Goal: Information Seeking & Learning: Learn about a topic

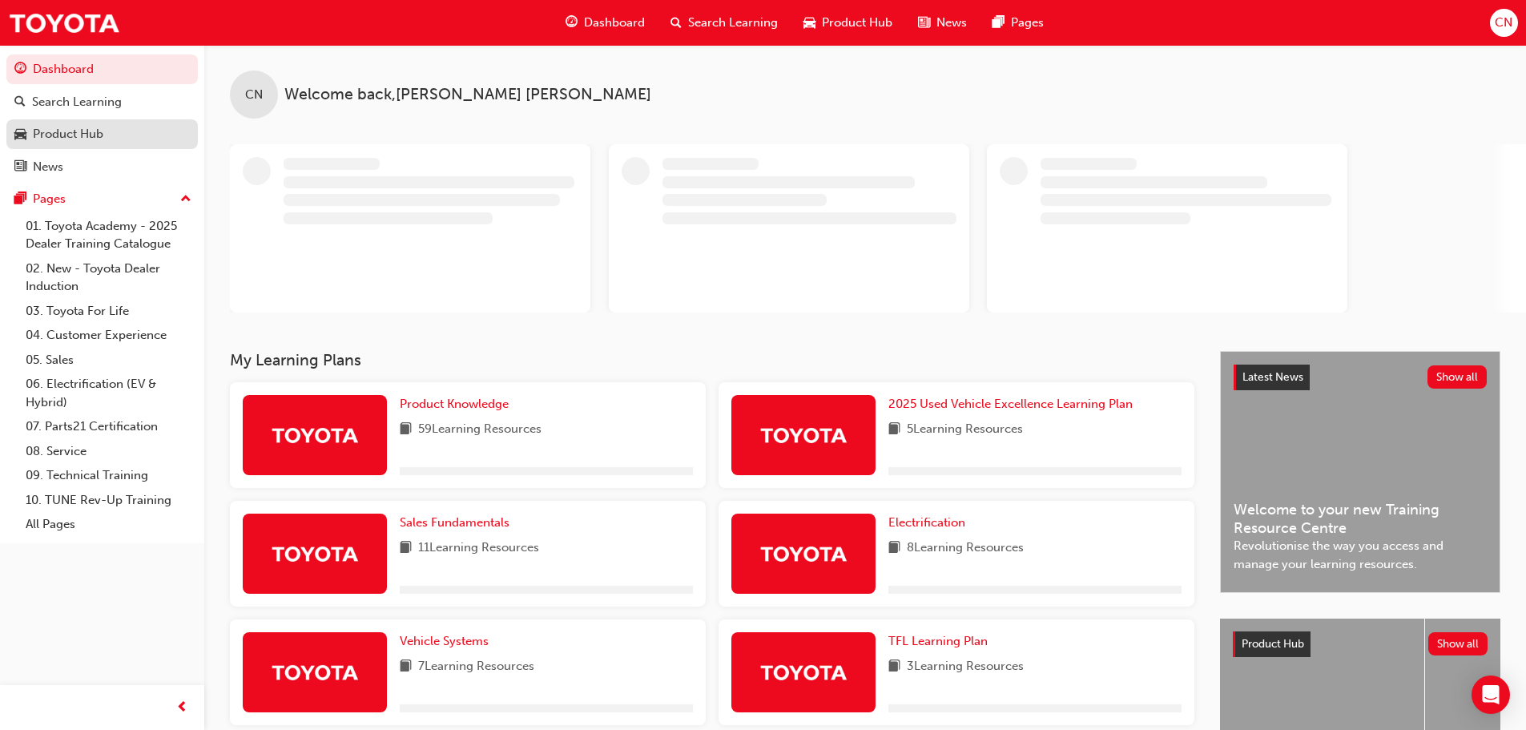
click at [74, 137] on div "Product Hub" at bounding box center [68, 134] width 71 height 18
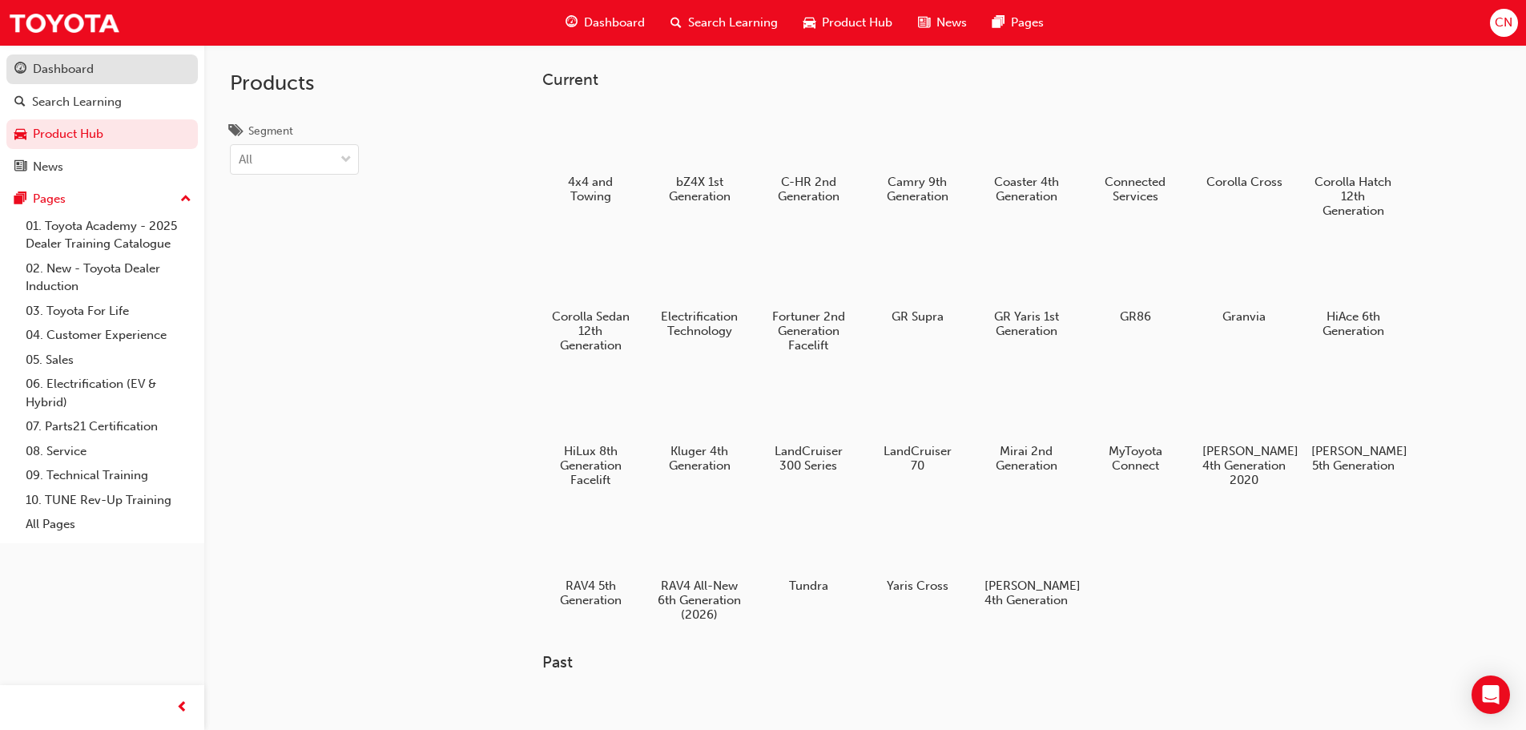
click at [51, 64] on div "Dashboard" at bounding box center [63, 69] width 61 height 18
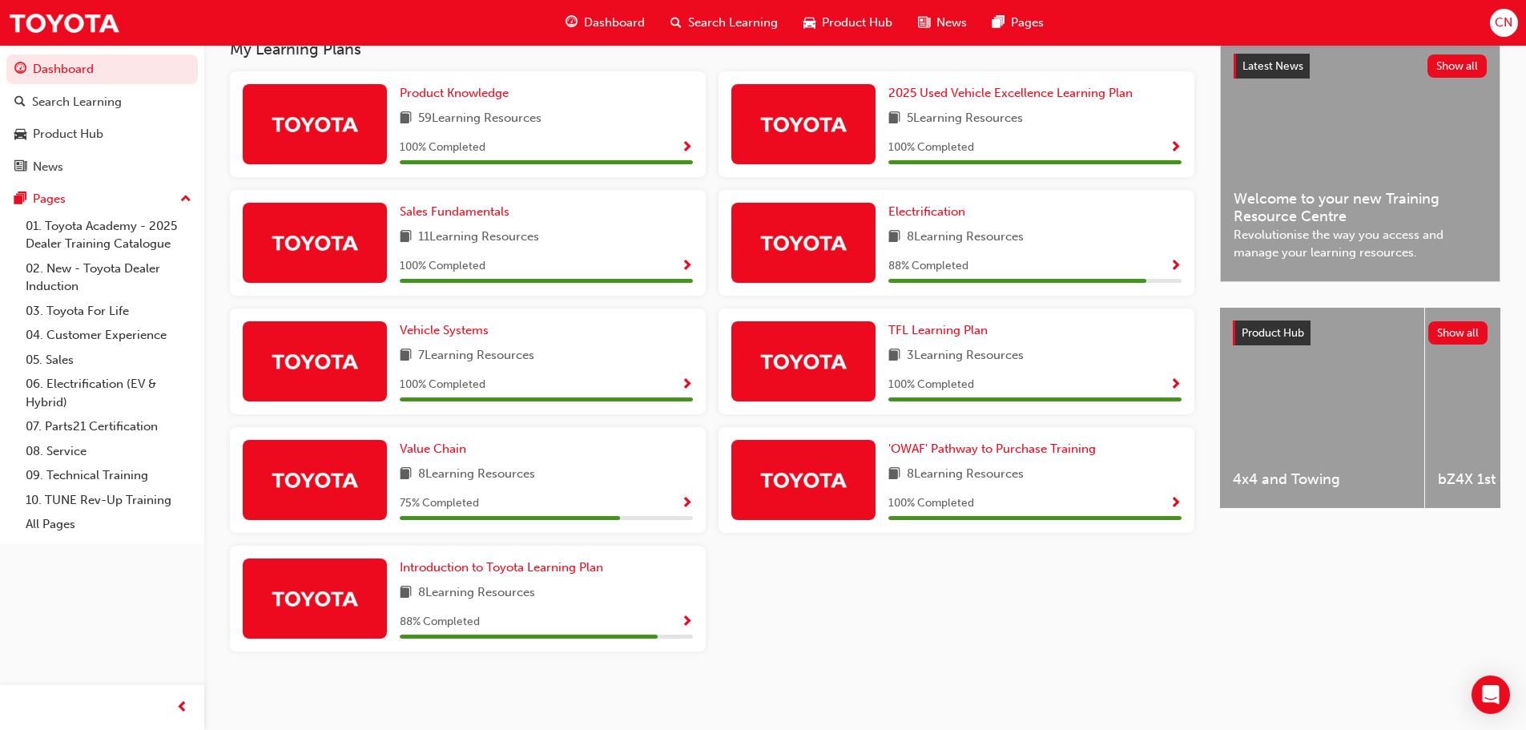
scroll to position [357, 0]
click at [991, 447] on span "'OWAF' Pathway to Purchase Training" at bounding box center [993, 448] width 208 height 14
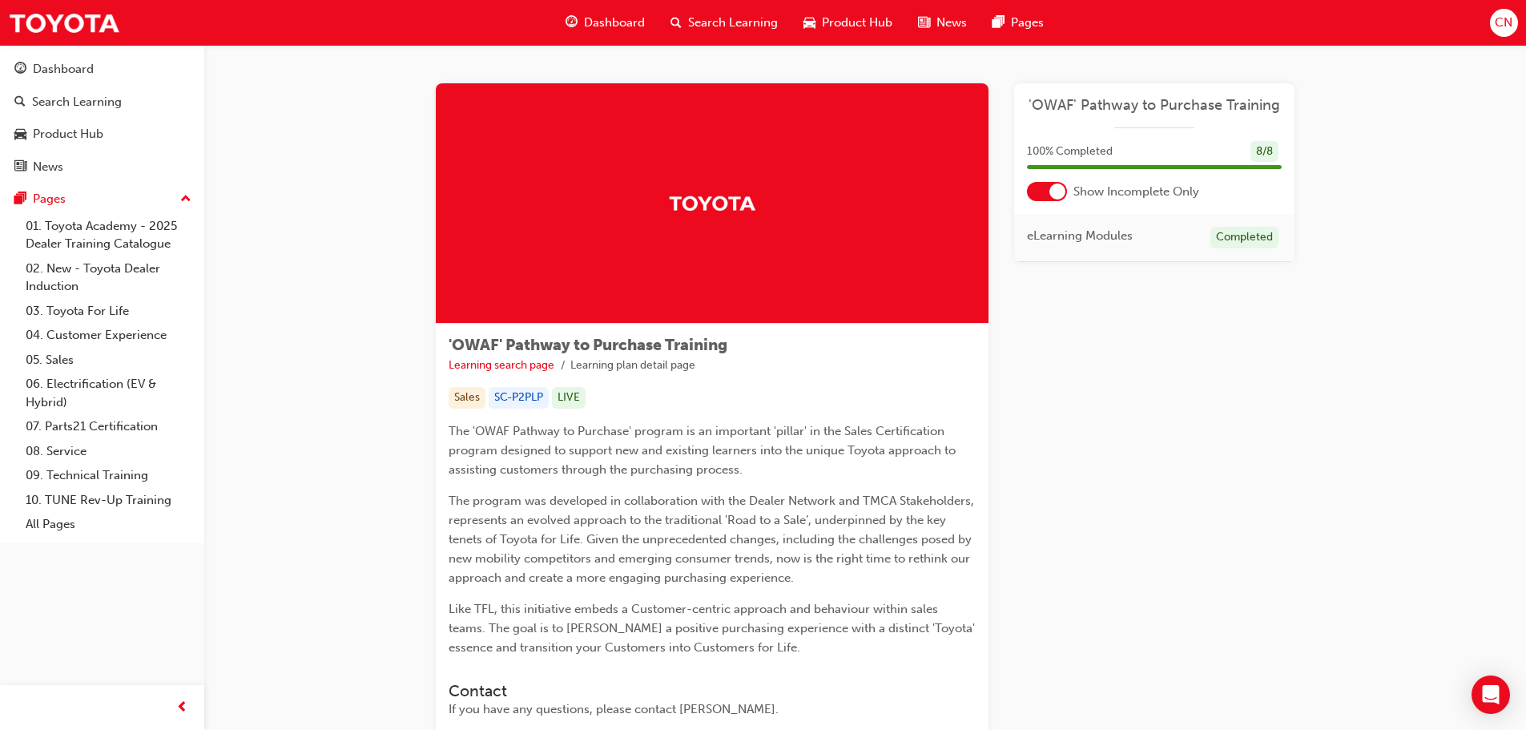
click at [1048, 192] on div at bounding box center [1047, 191] width 40 height 19
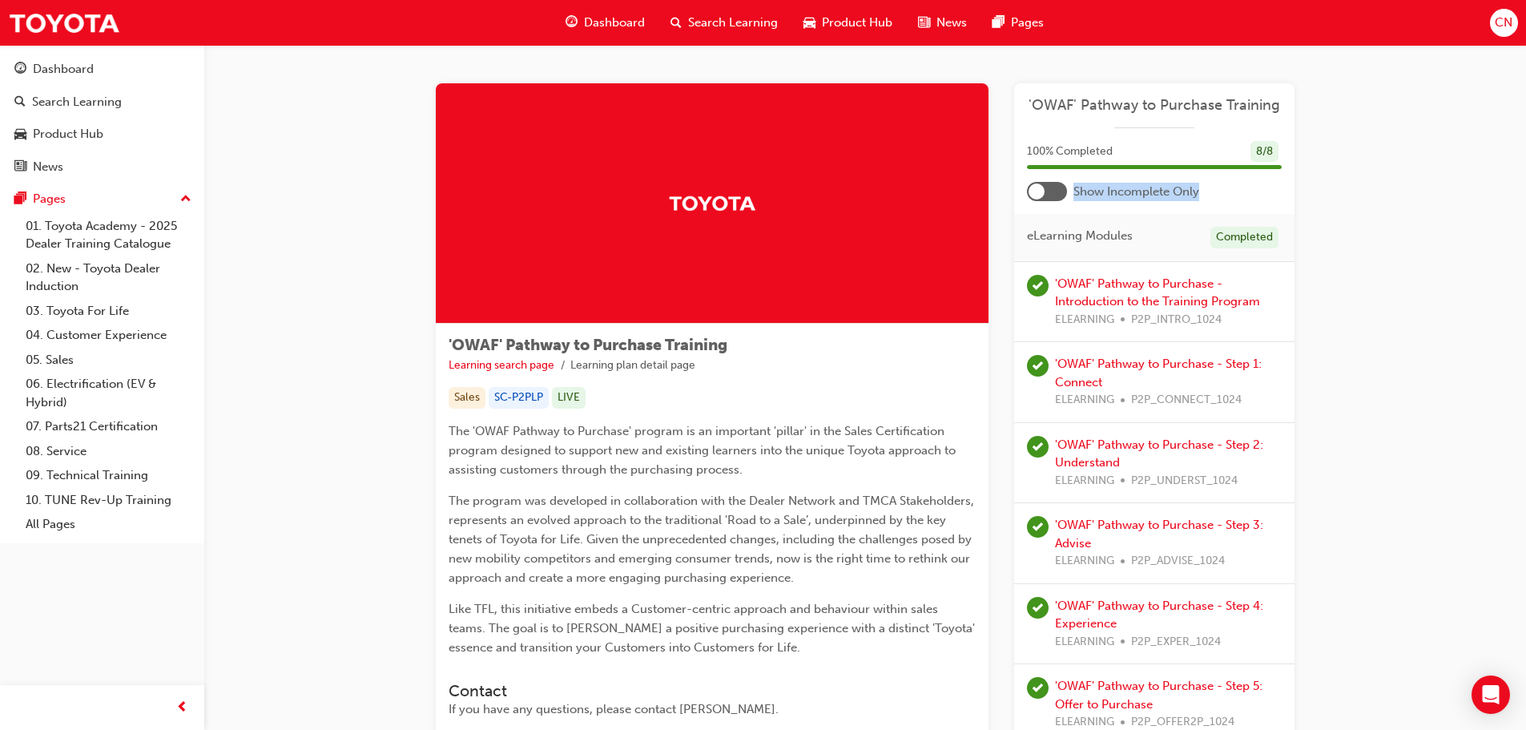
drag, startPoint x: 1077, startPoint y: 191, endPoint x: 1205, endPoint y: 191, distance: 128.2
click at [1205, 191] on div "Show Incomplete Only" at bounding box center [1154, 191] width 280 height 19
click at [1042, 191] on div at bounding box center [1037, 191] width 16 height 16
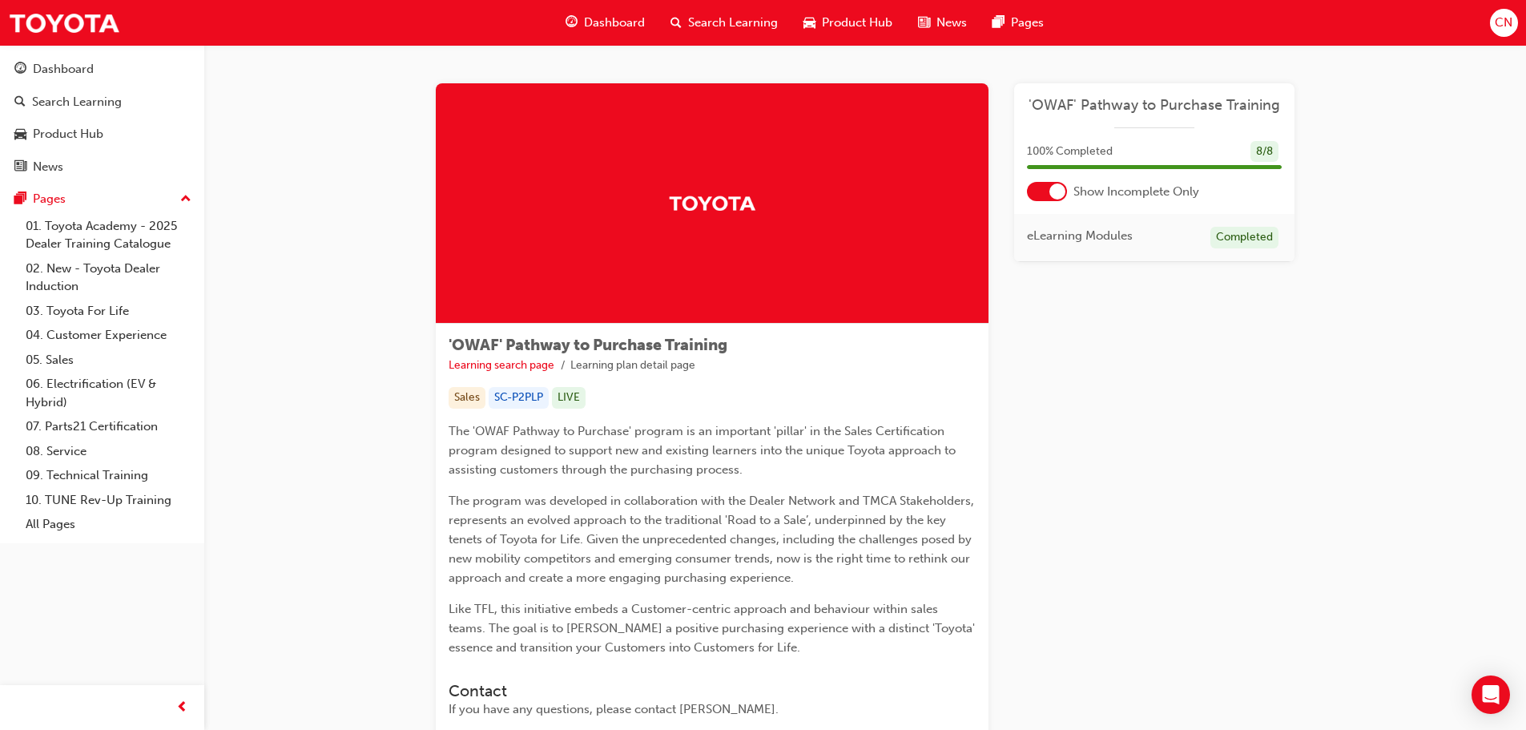
click at [1034, 196] on div at bounding box center [1047, 191] width 40 height 19
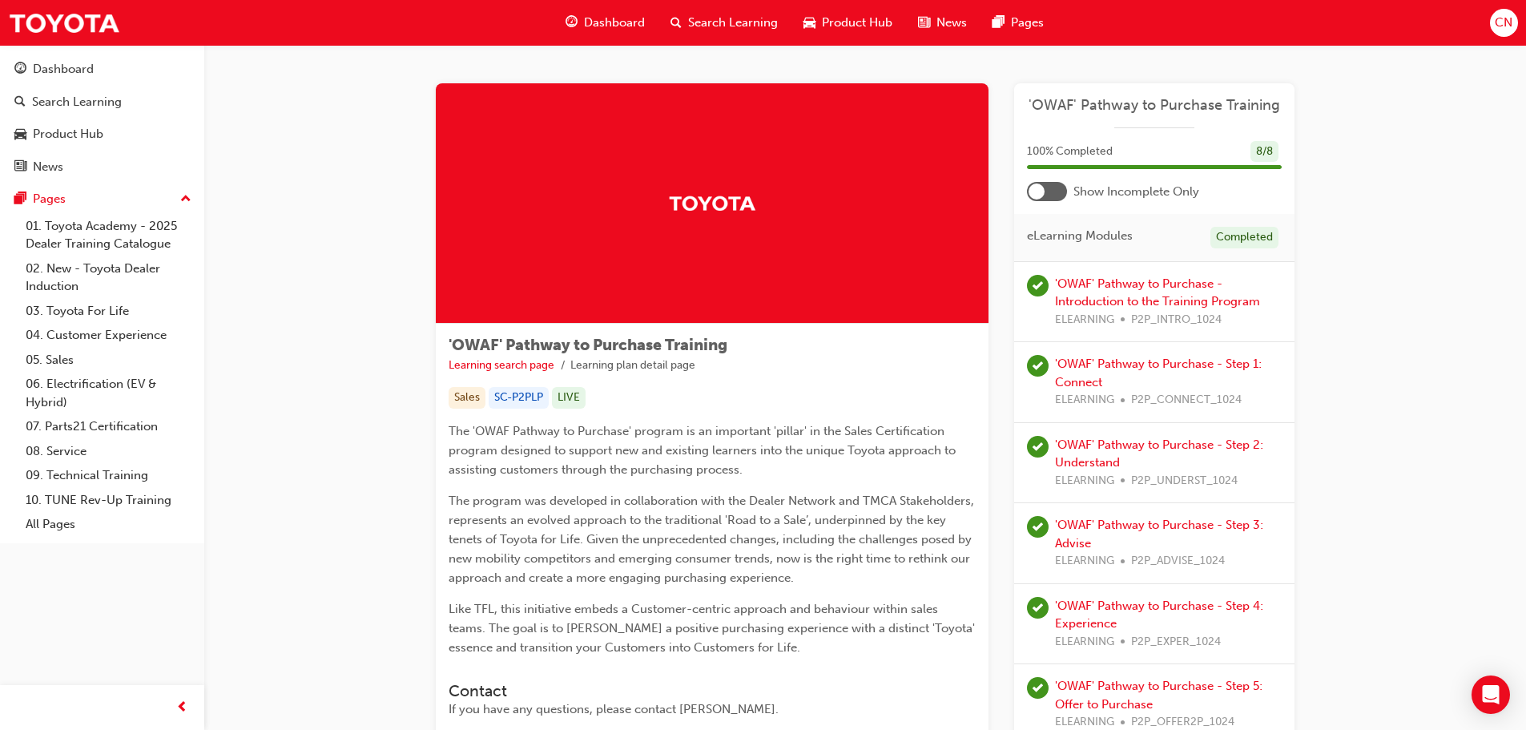
click at [1034, 196] on div at bounding box center [1037, 191] width 16 height 16
